Goal: Information Seeking & Learning: Learn about a topic

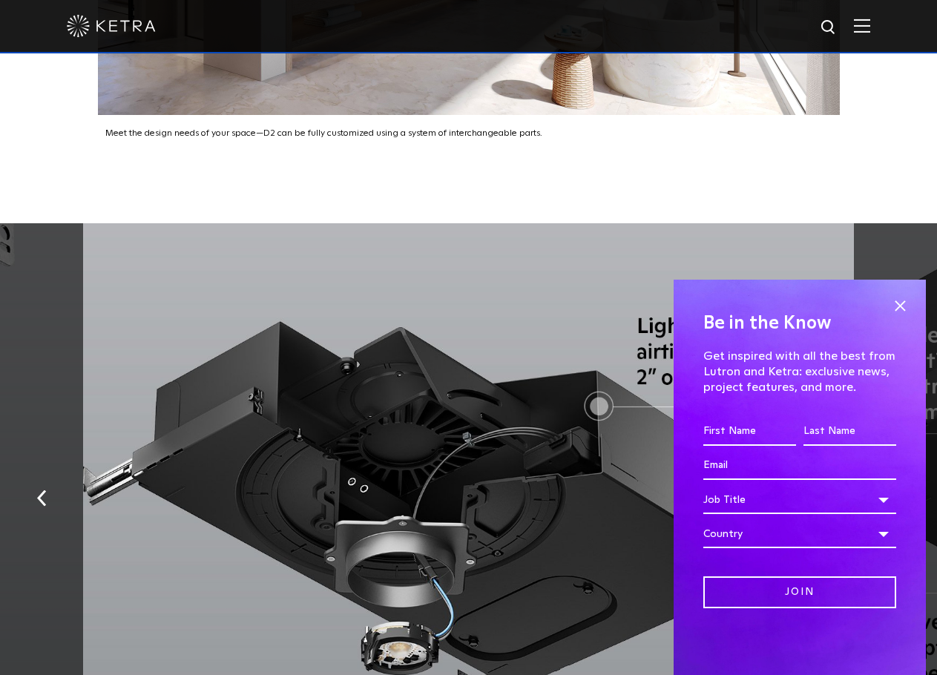
scroll to position [2672, 0]
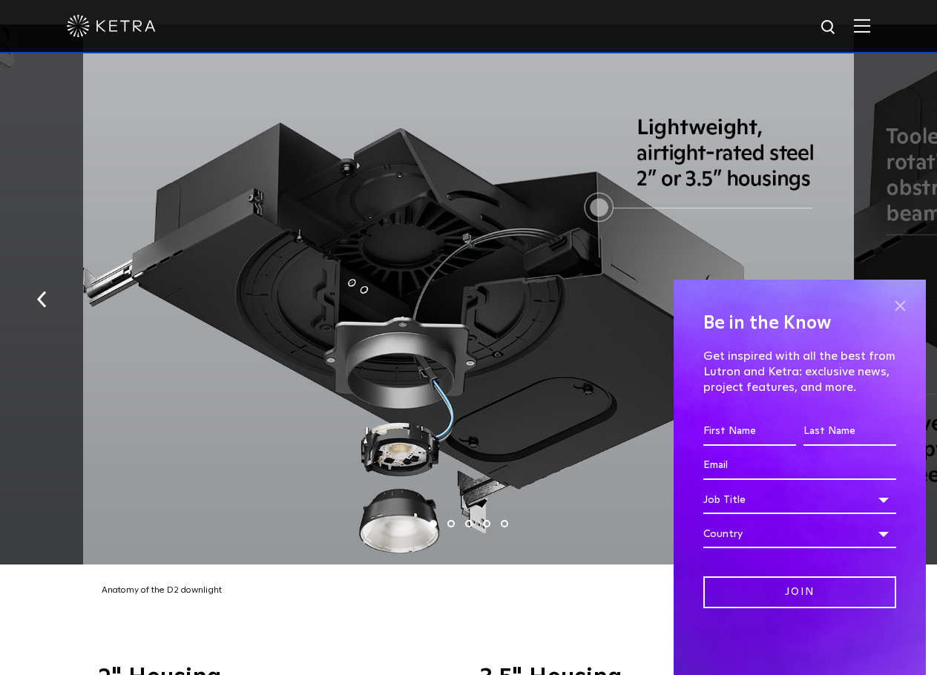
click at [898, 303] on span at bounding box center [900, 306] width 22 height 22
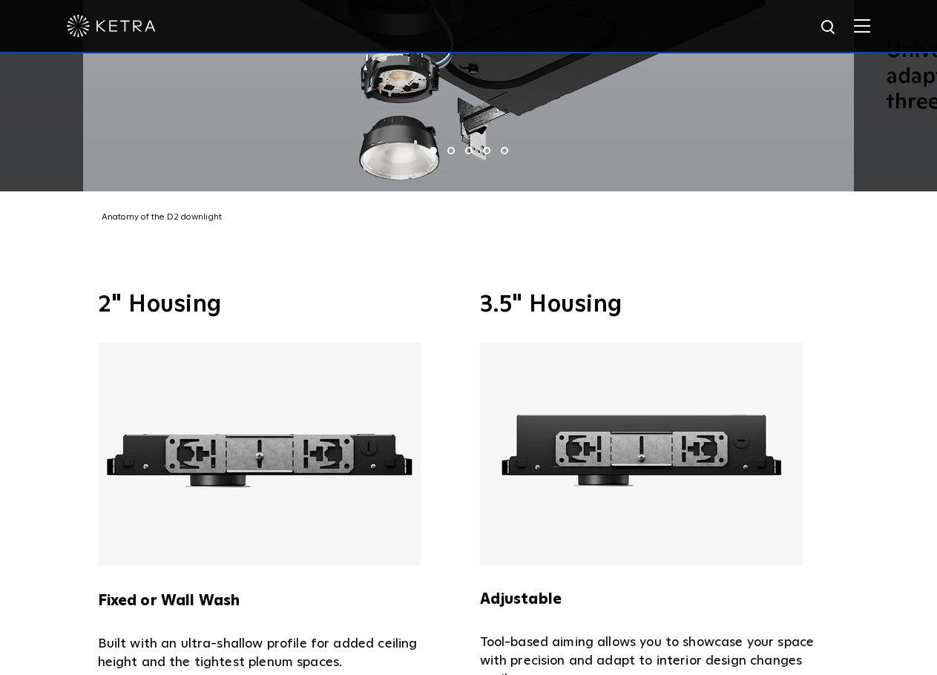
scroll to position [3117, 0]
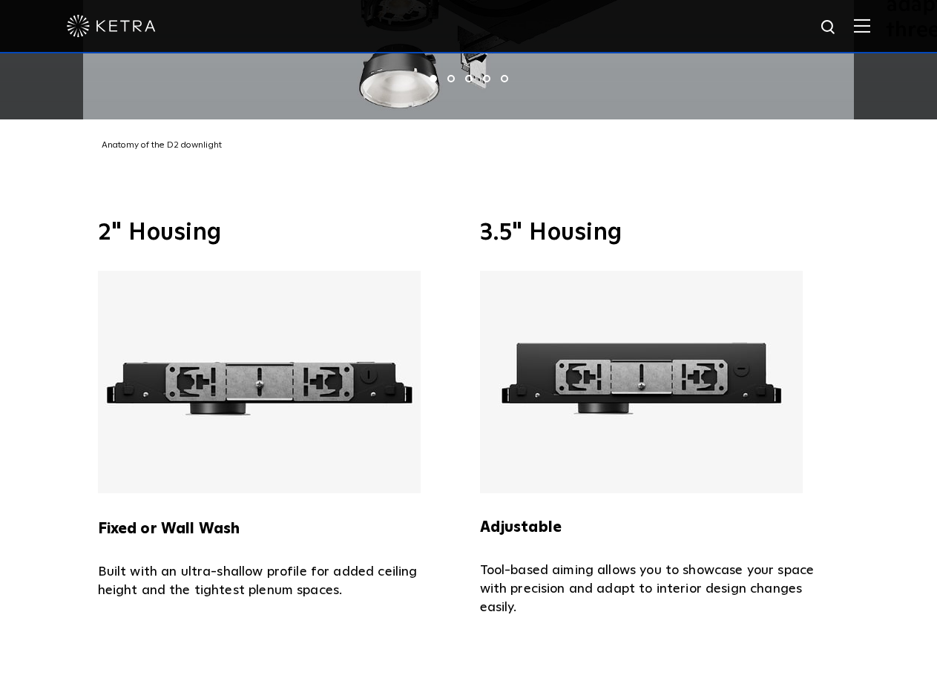
click at [168, 522] on strong "Fixed or Wall Wash" at bounding box center [169, 529] width 142 height 15
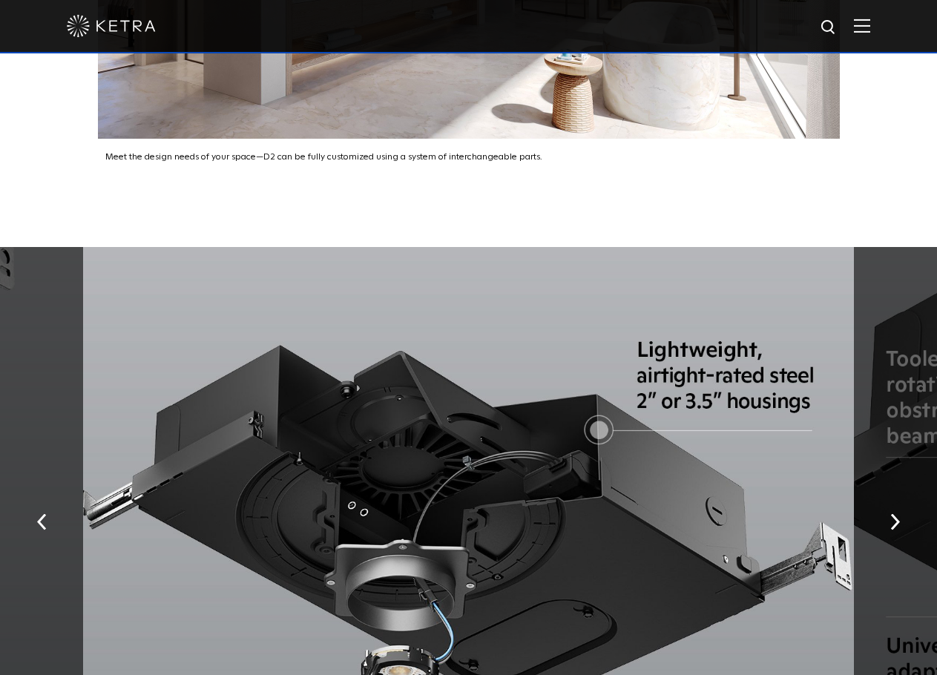
scroll to position [2523, 0]
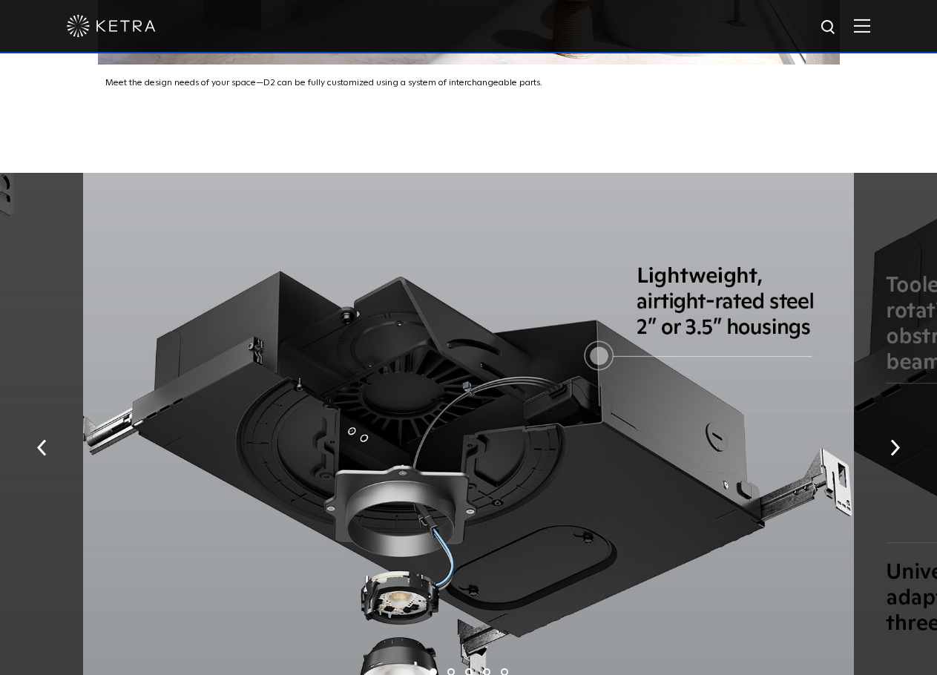
click at [491, 393] on div at bounding box center [468, 443] width 771 height 540
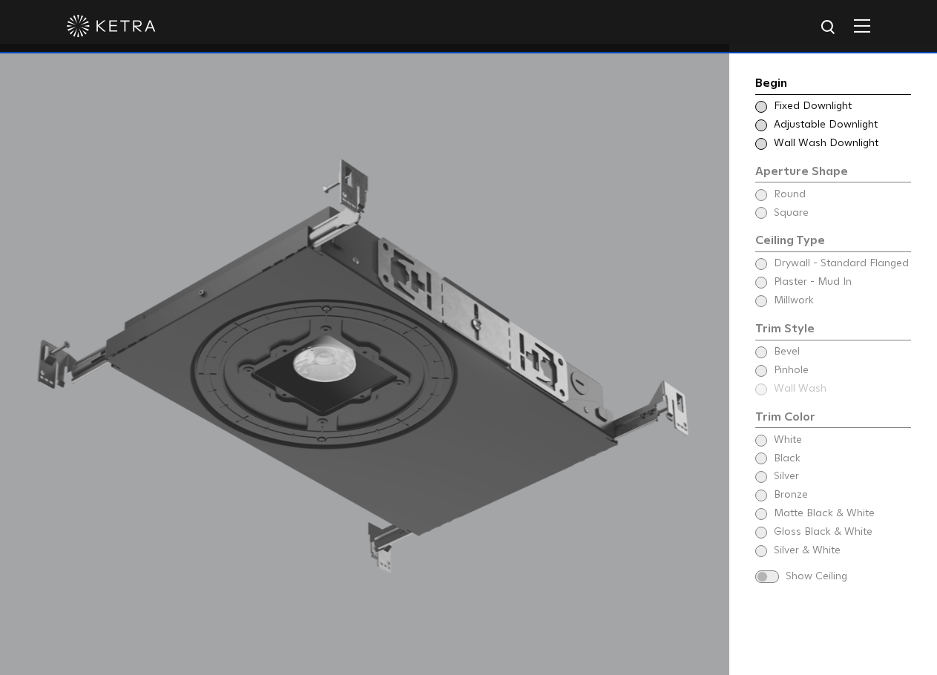
scroll to position [1410, 0]
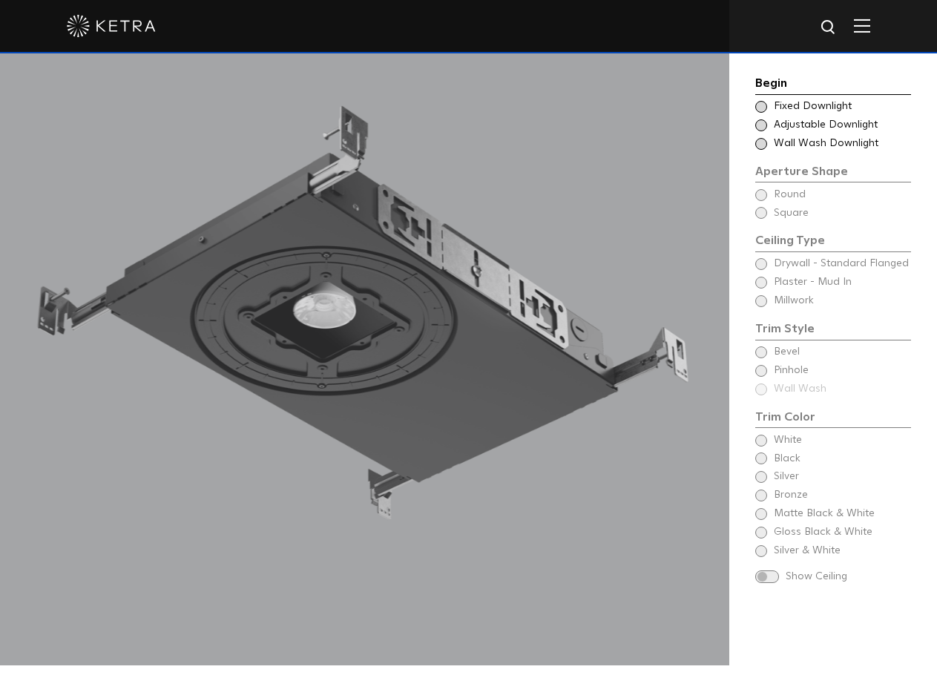
click at [761, 106] on span at bounding box center [761, 107] width 12 height 12
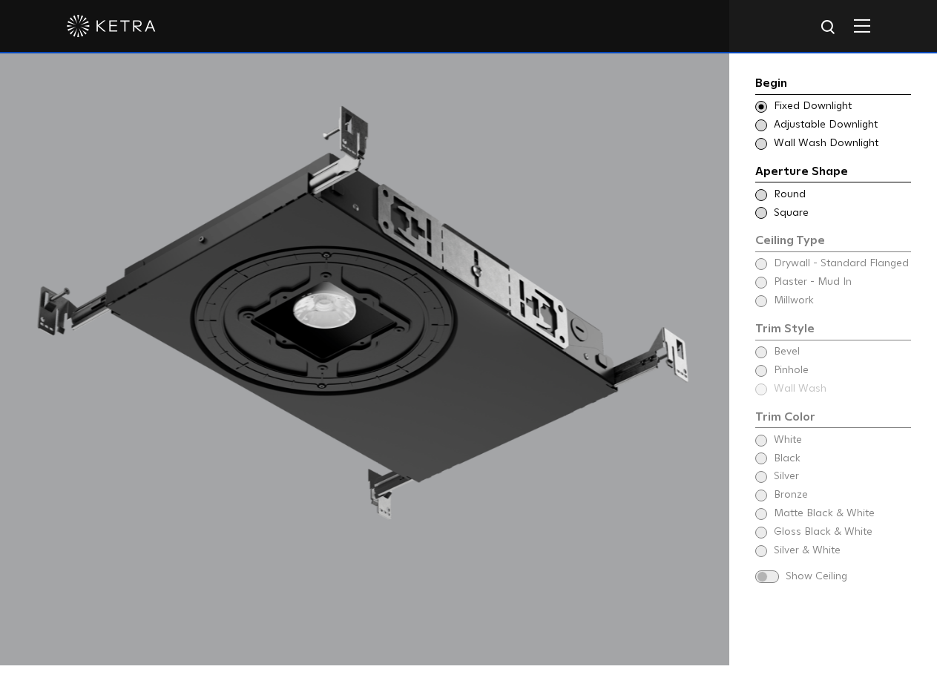
click at [766, 195] on span at bounding box center [761, 195] width 12 height 12
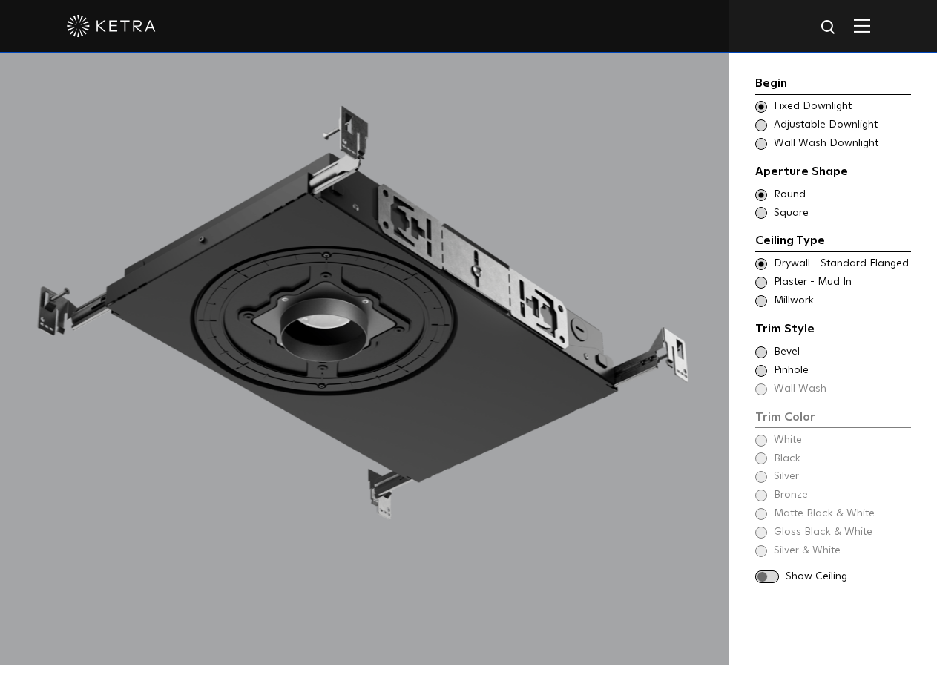
click at [758, 263] on span at bounding box center [761, 264] width 12 height 12
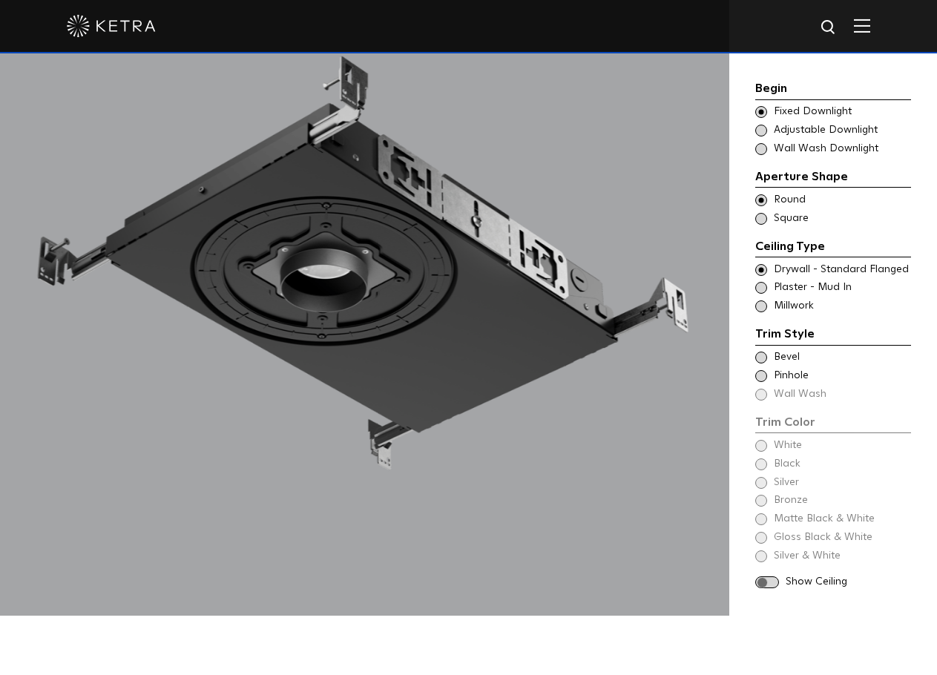
scroll to position [1484, 0]
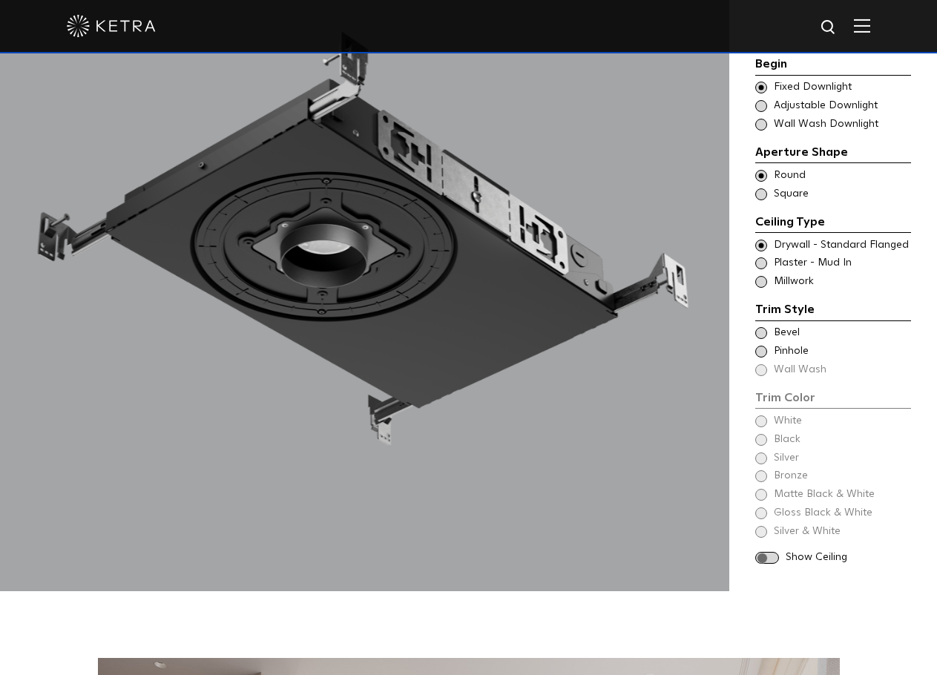
click at [761, 327] on span at bounding box center [761, 333] width 12 height 12
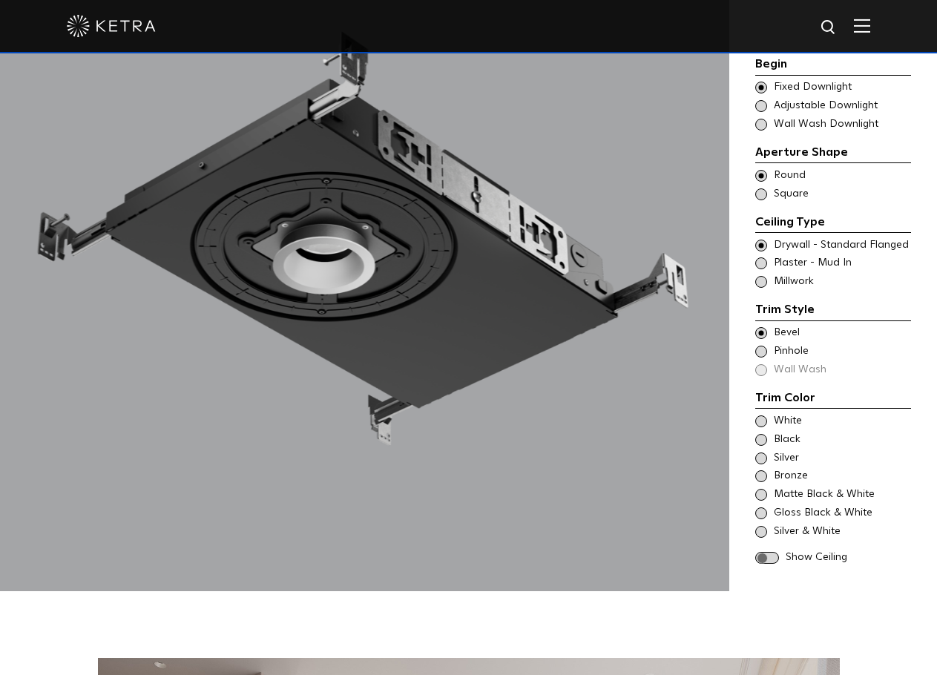
click at [767, 414] on div "White" at bounding box center [833, 421] width 156 height 15
click at [771, 552] on span at bounding box center [767, 558] width 24 height 13
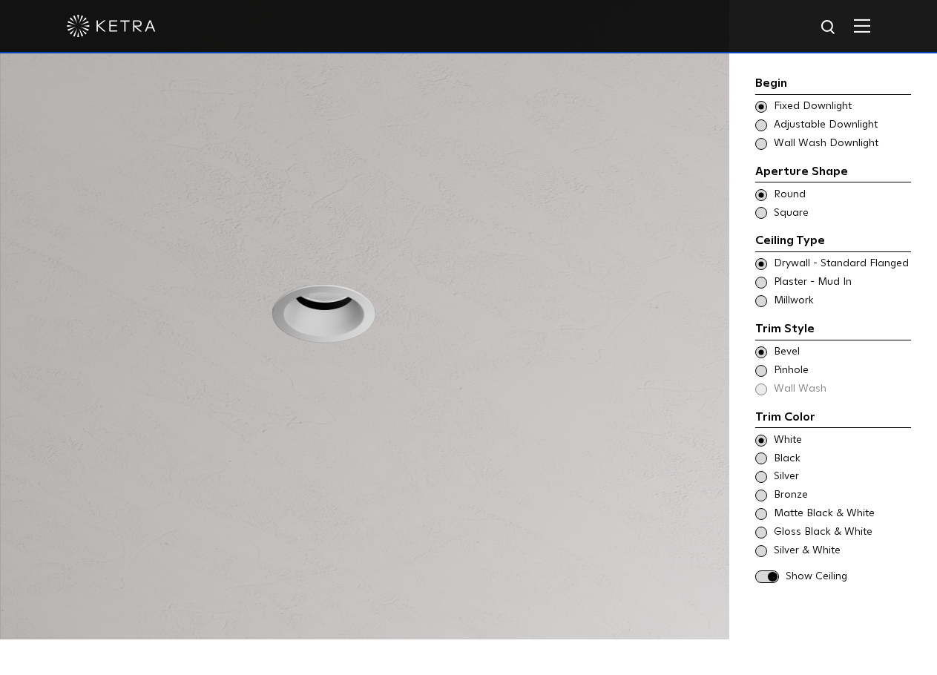
scroll to position [1410, 0]
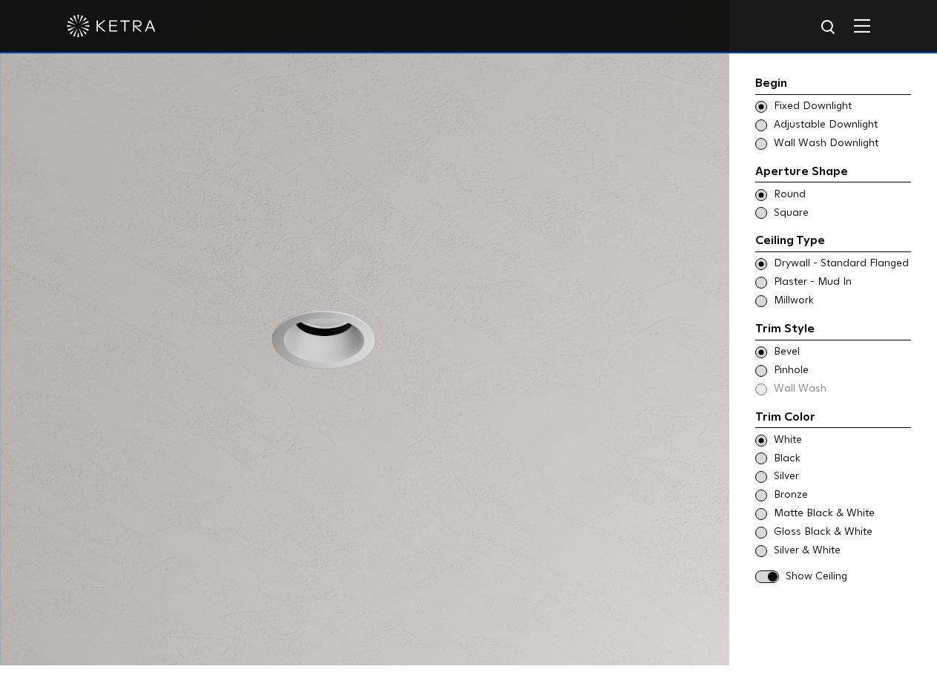
click at [779, 127] on span "Adjustable Downlight" at bounding box center [842, 125] width 136 height 15
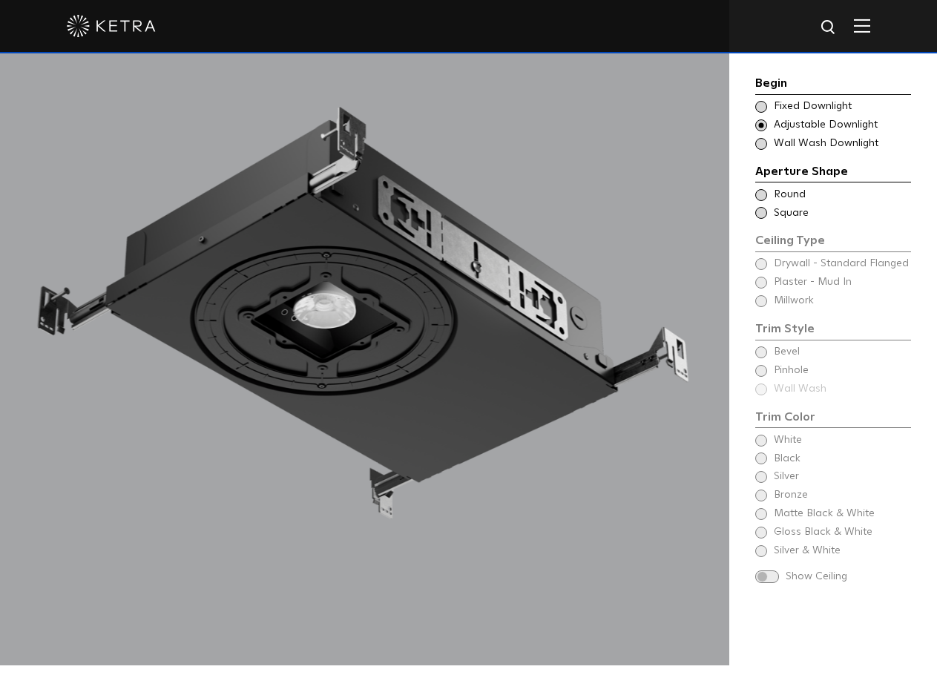
click at [775, 191] on span "Round" at bounding box center [842, 195] width 136 height 15
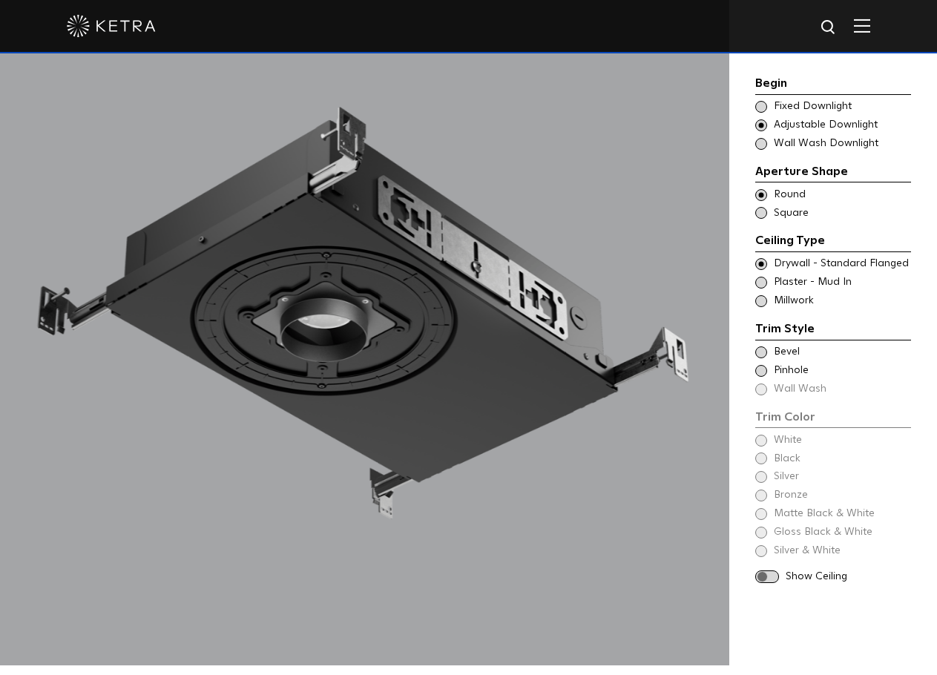
click at [782, 263] on span "Drywall - Standard Flanged" at bounding box center [842, 264] width 136 height 15
click at [768, 366] on div "Trim Color - Round - Pinhole - Flanged [GEOGRAPHIC_DATA]" at bounding box center [833, 371] width 156 height 15
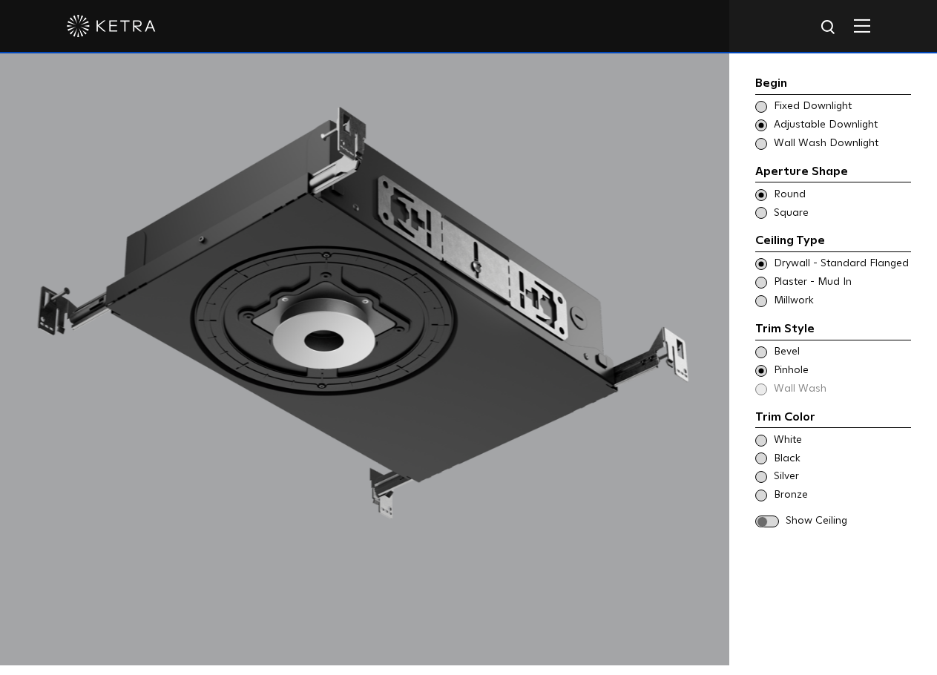
click at [779, 434] on span "White" at bounding box center [842, 440] width 136 height 15
click at [768, 518] on span at bounding box center [767, 522] width 24 height 13
